Goal: Information Seeking & Learning: Find specific page/section

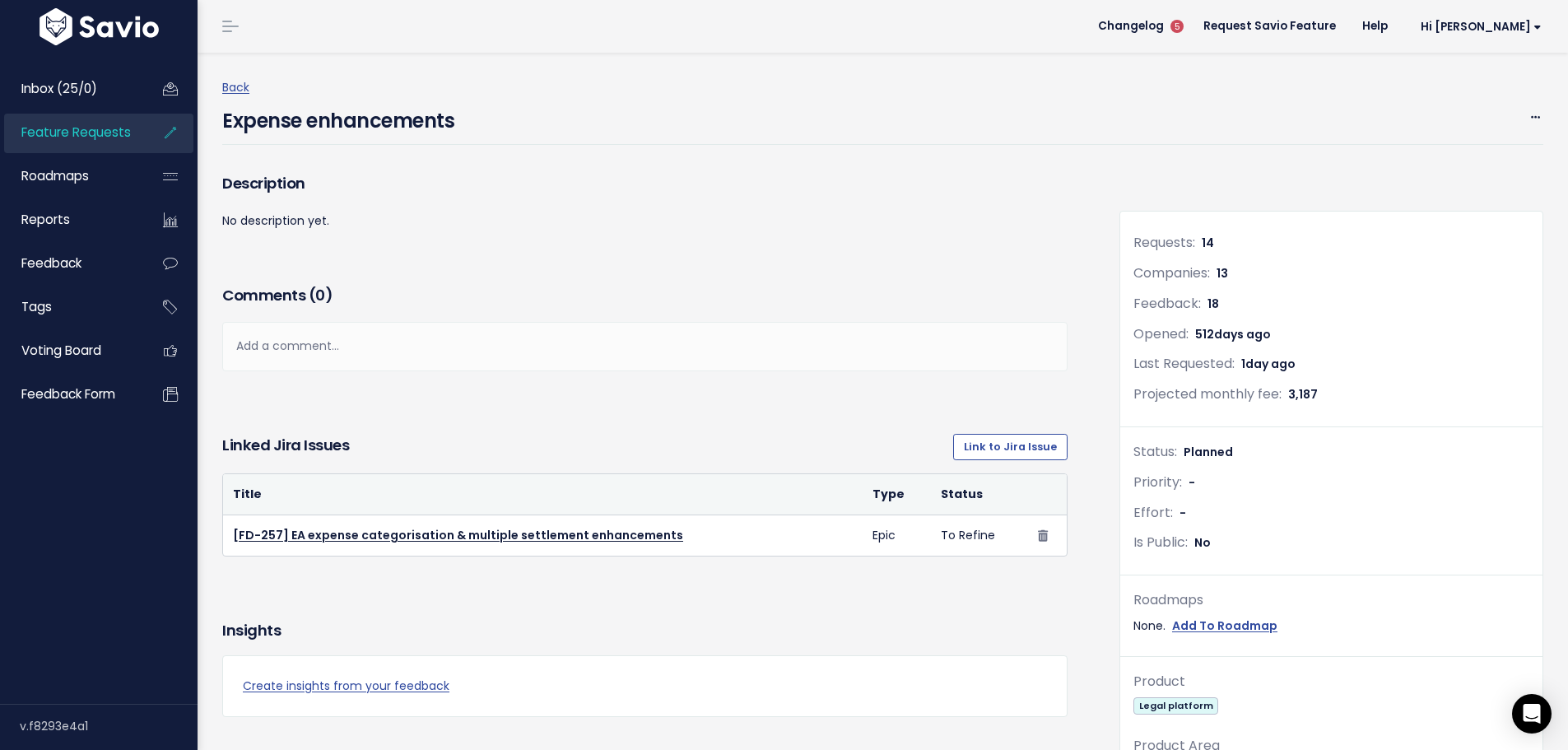
click at [84, 138] on span "Feature Requests" at bounding box center [76, 131] width 109 height 17
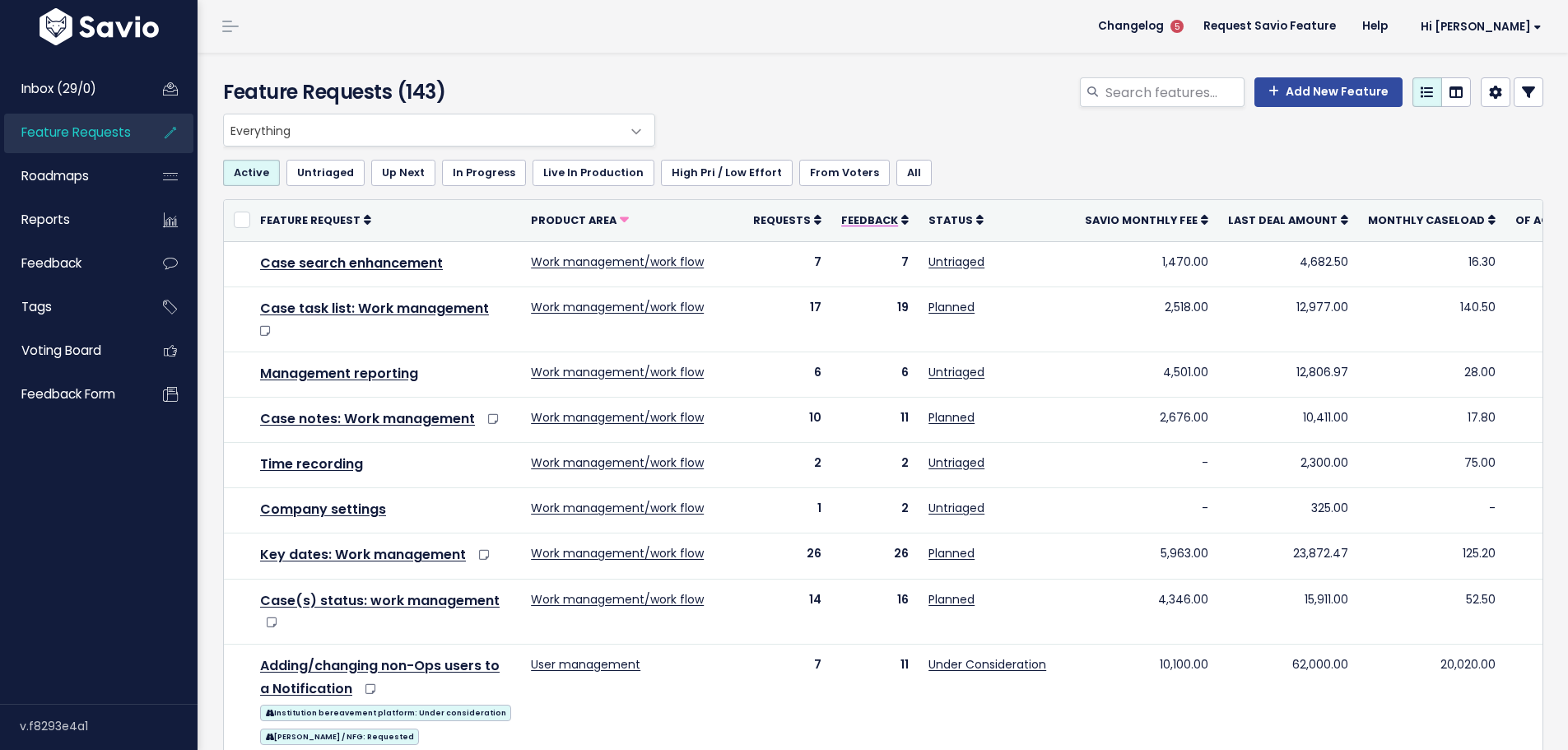
click at [841, 223] on span "Feedback" at bounding box center [869, 221] width 57 height 14
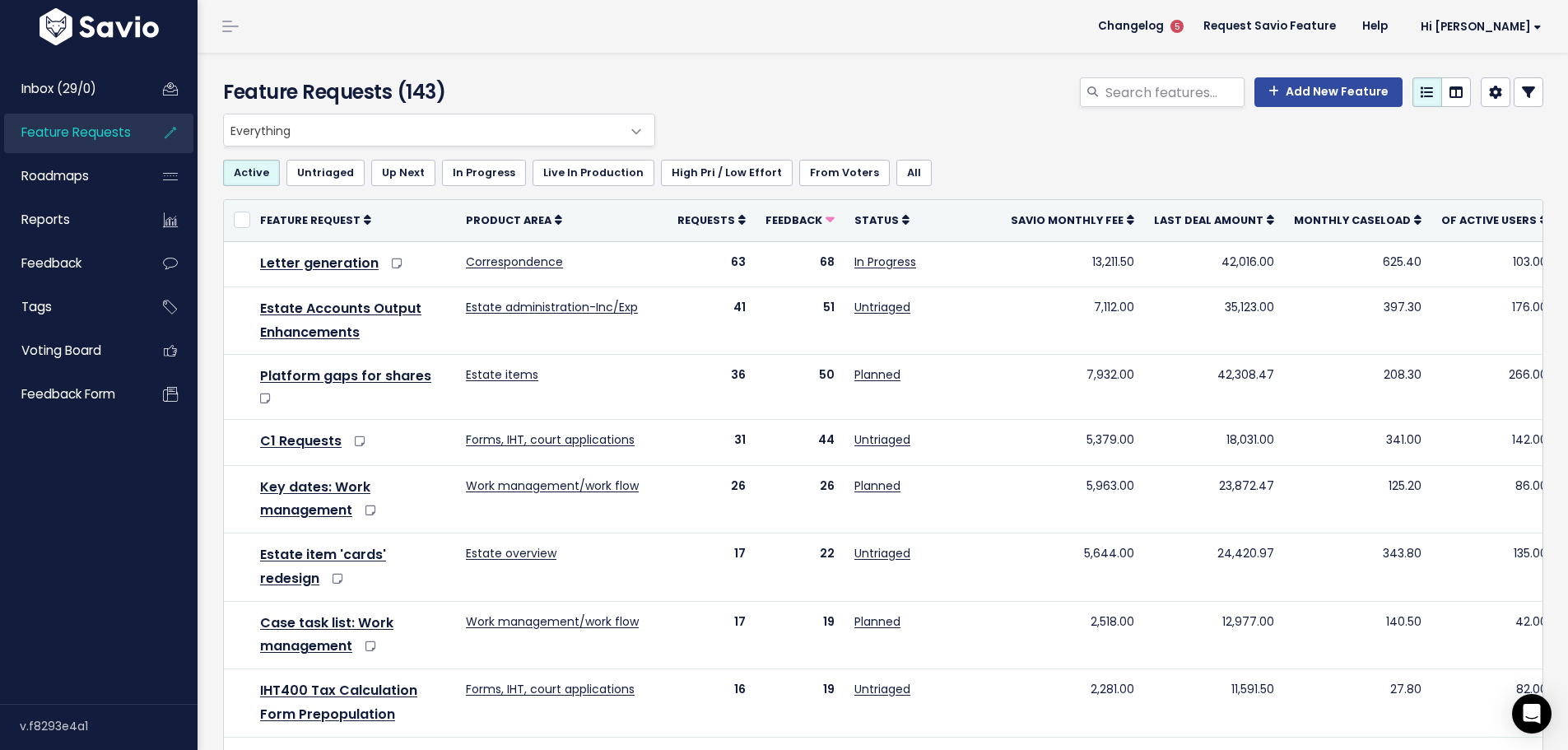
click at [1522, 90] on icon at bounding box center [1528, 91] width 13 height 13
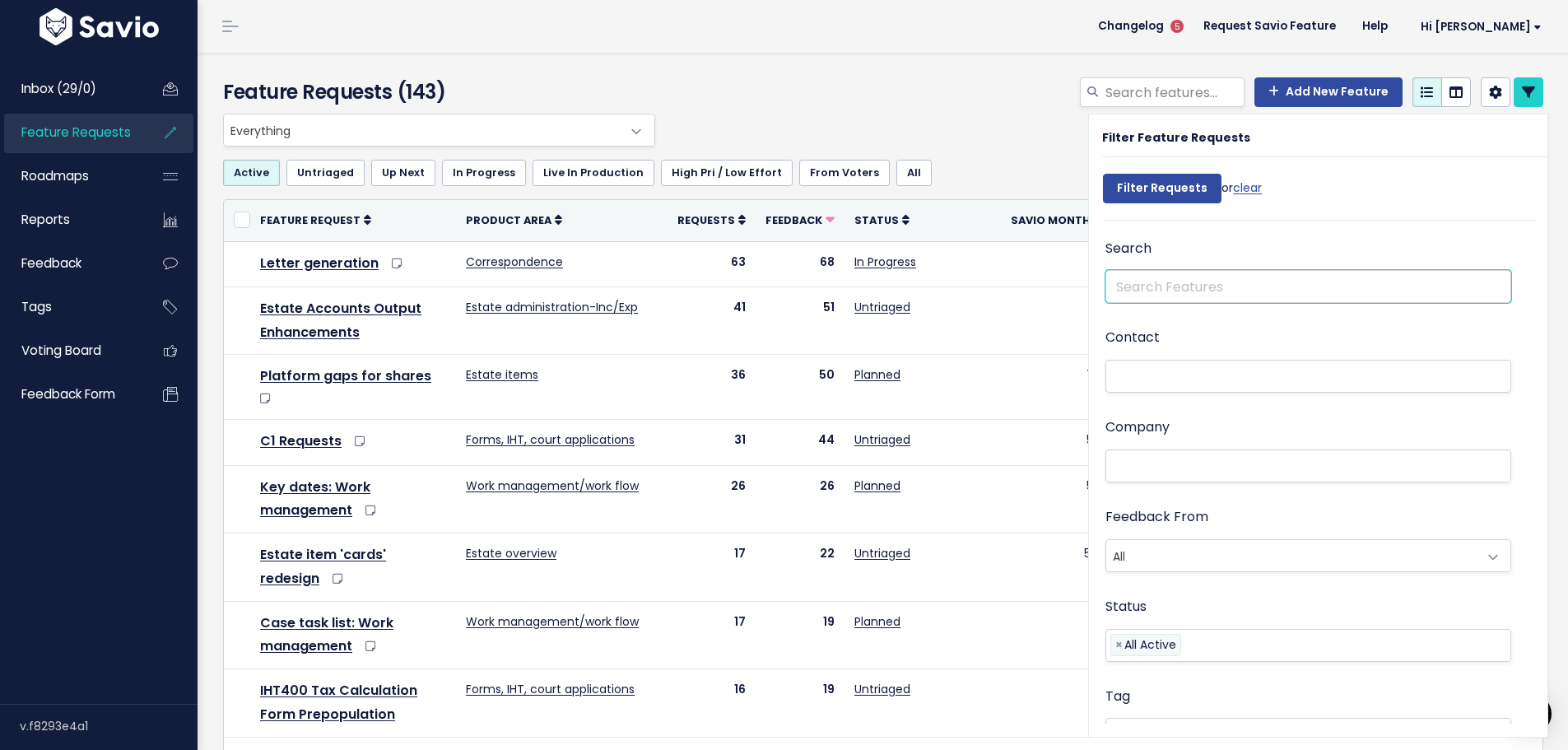
click at [1211, 282] on input "text" at bounding box center [1308, 286] width 406 height 33
type input "additional estate"
click at [1103, 174] on input "Filter Requests" at bounding box center [1162, 189] width 118 height 30
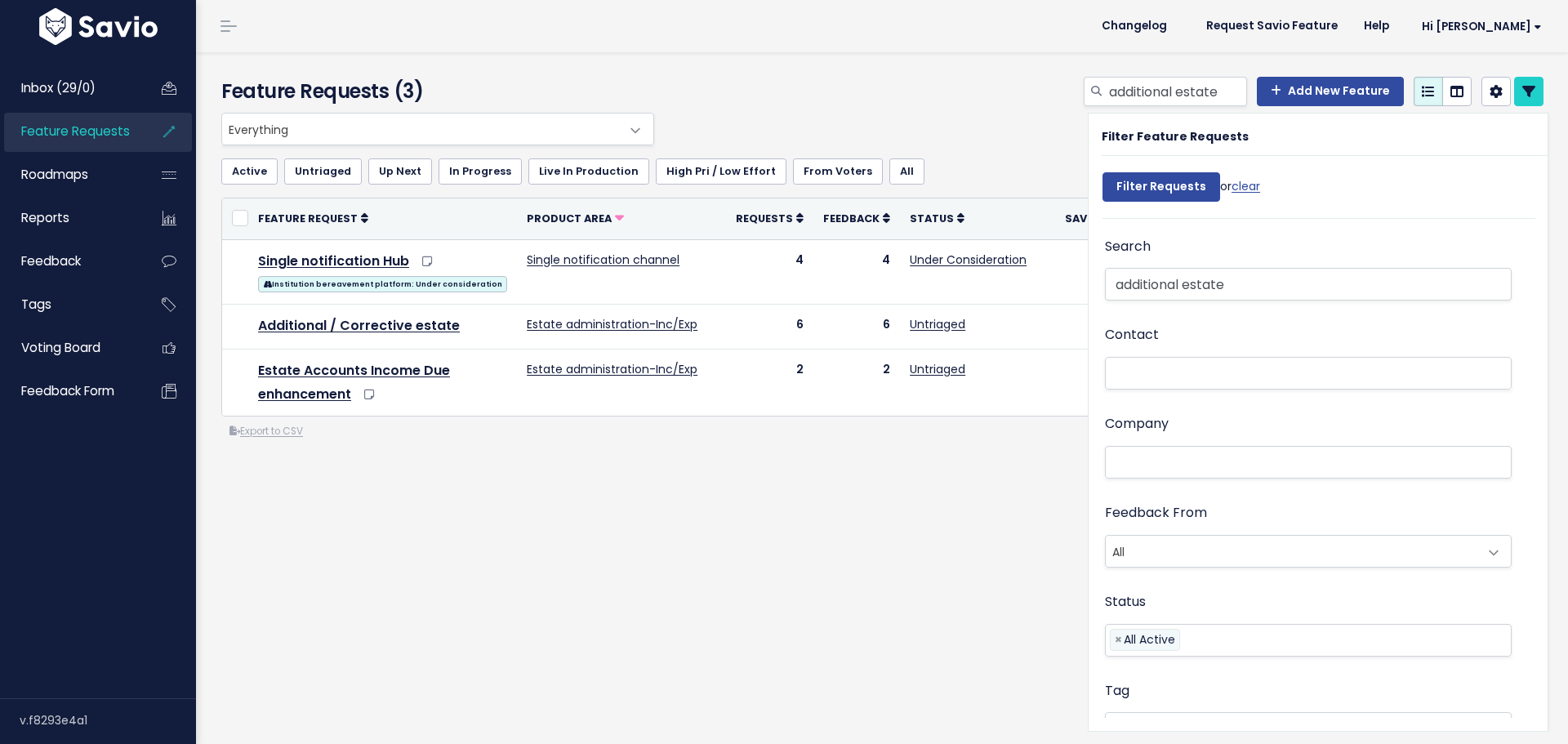
select select
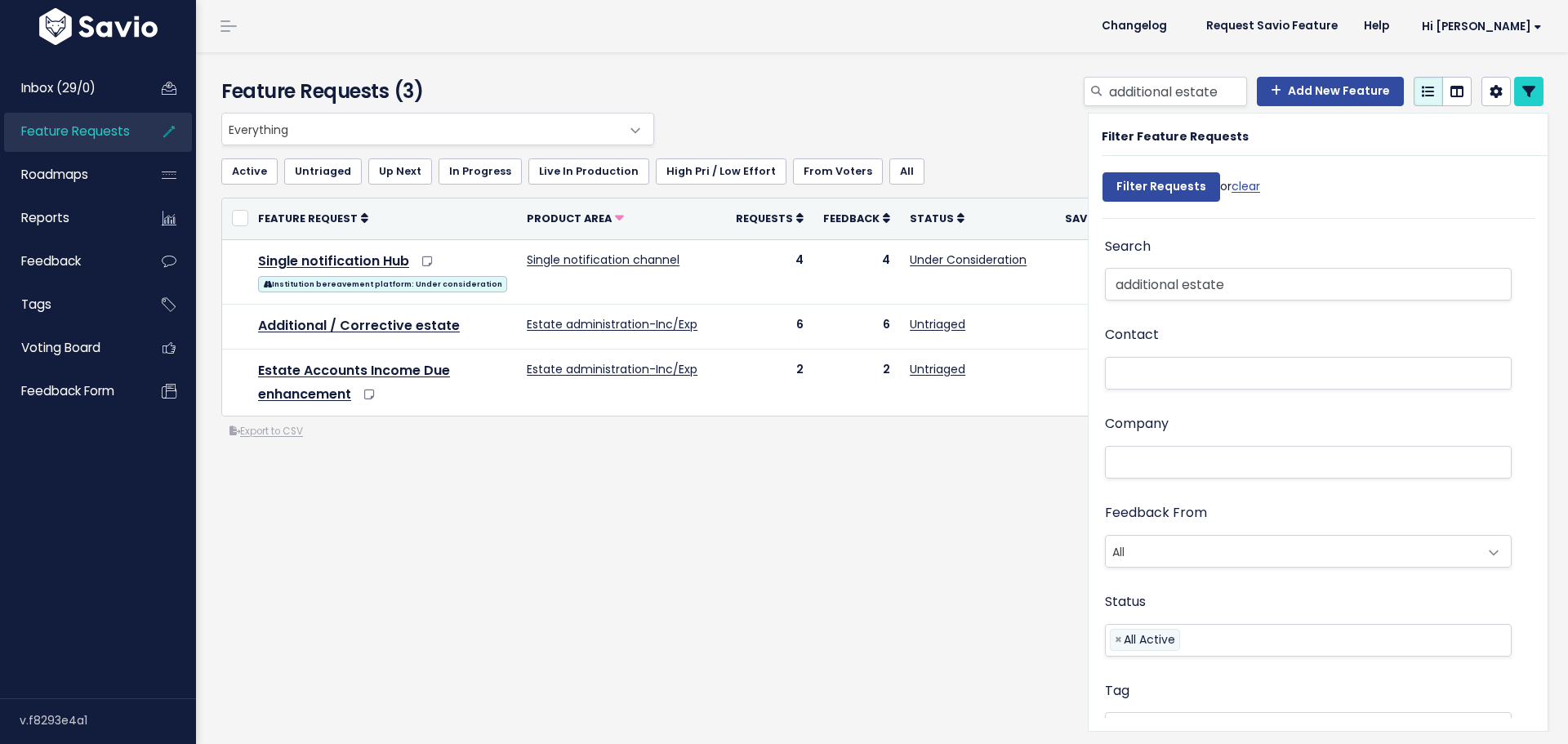
select select
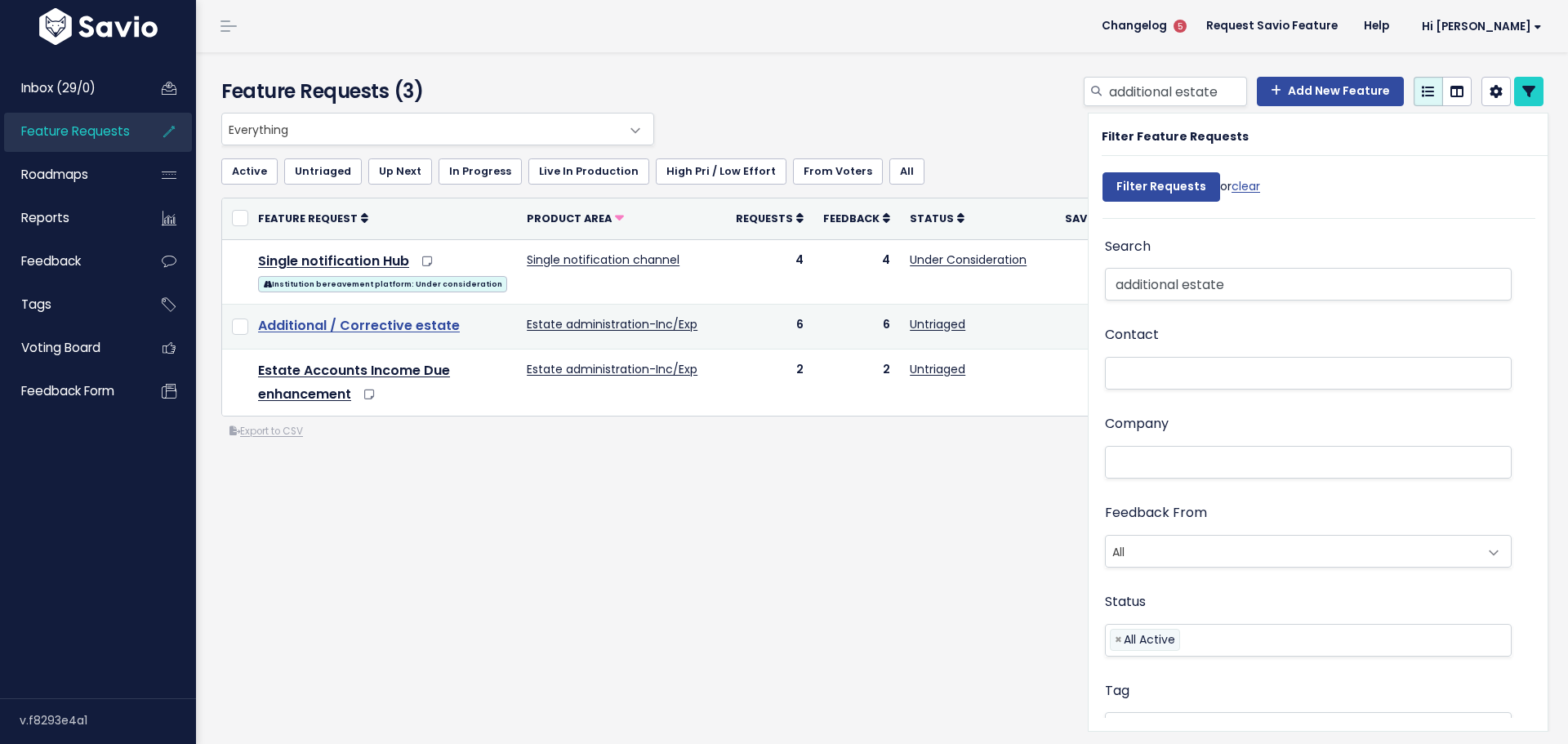
click at [328, 326] on link "Additional / Corrective estate" at bounding box center [359, 325] width 202 height 19
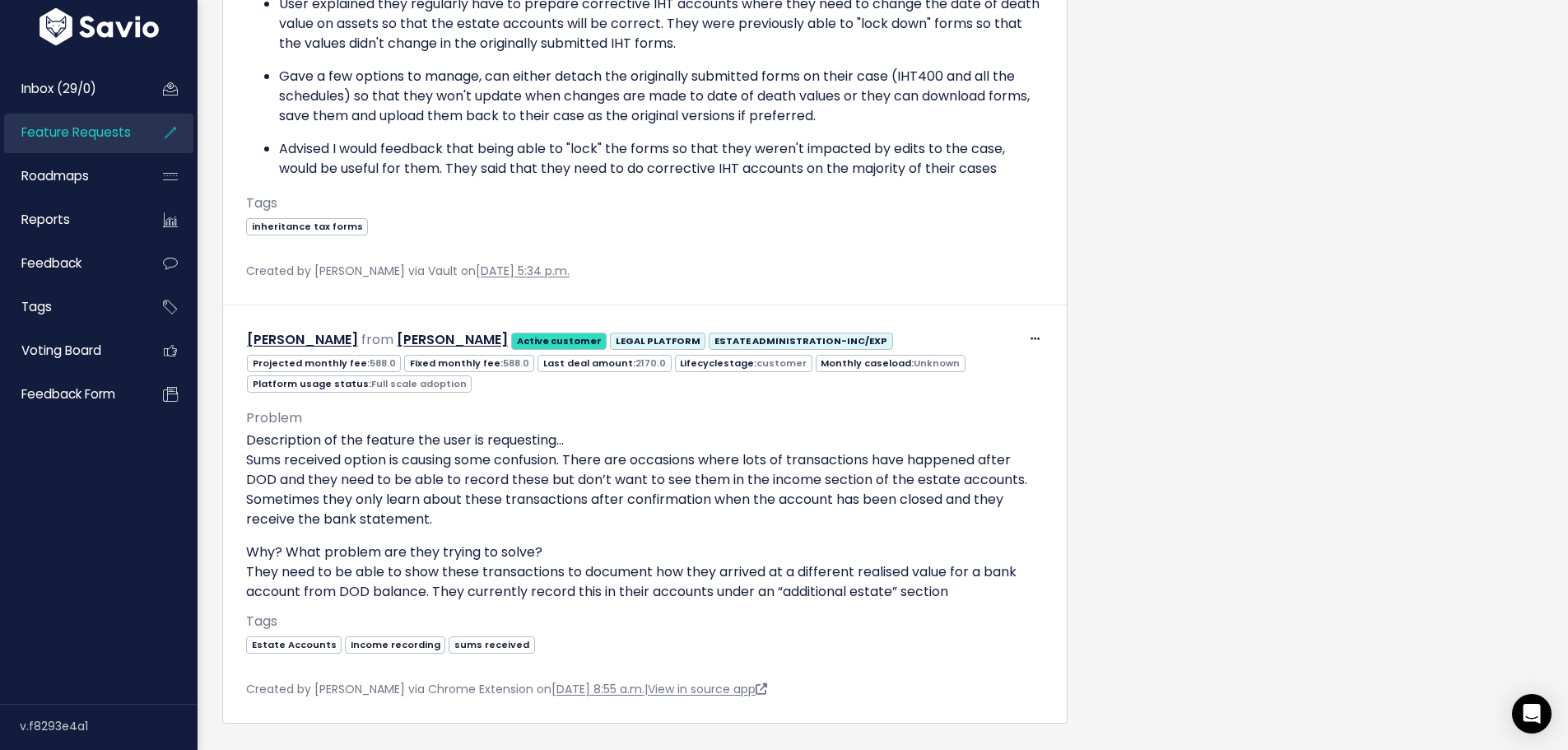
scroll to position [2660, 0]
